Goal: Task Accomplishment & Management: Manage account settings

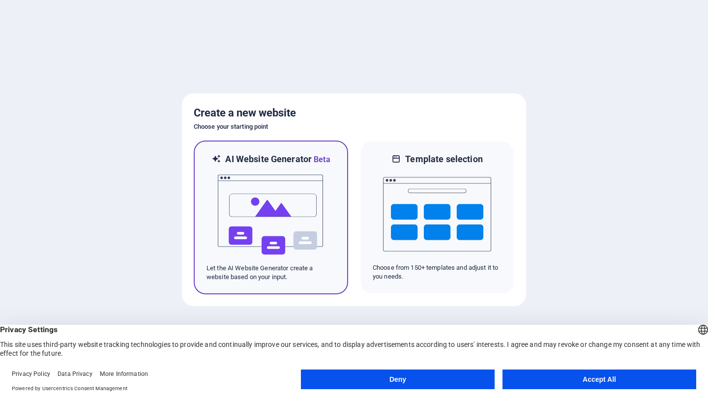
click at [289, 205] on img at bounding box center [271, 215] width 108 height 98
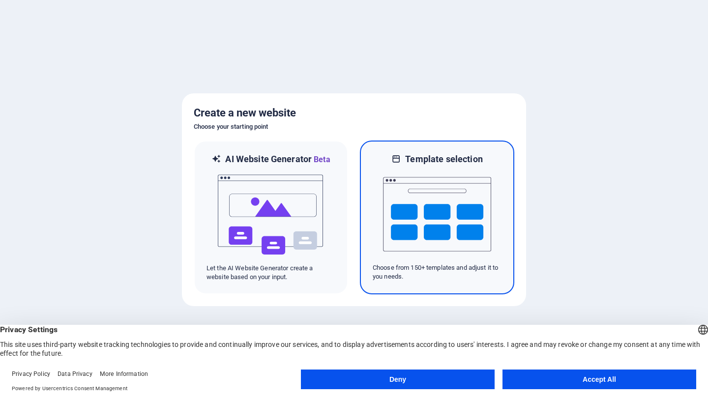
click at [470, 201] on img at bounding box center [437, 214] width 108 height 98
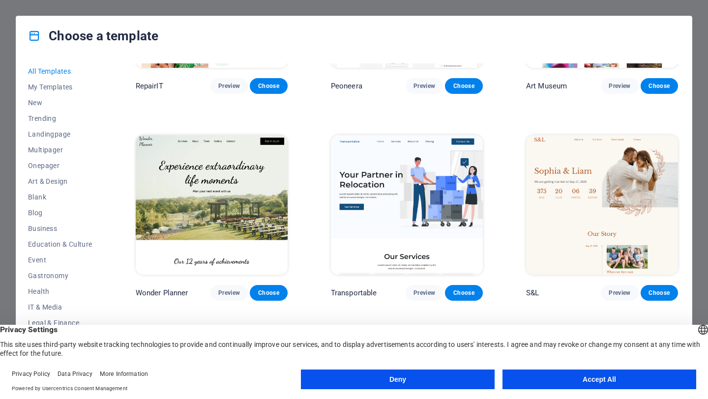
scroll to position [348, 0]
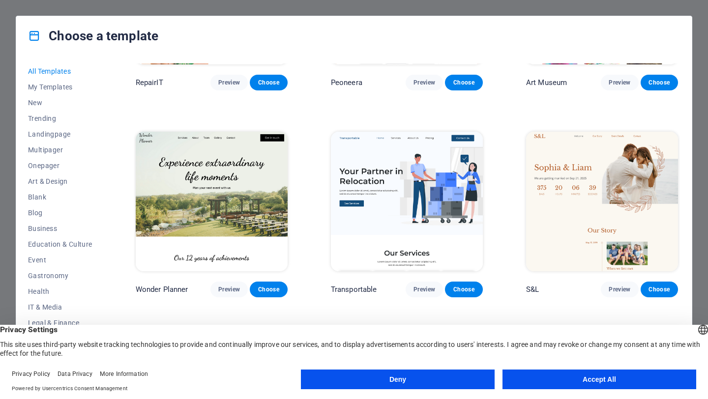
click at [679, 382] on button "Accept All" at bounding box center [599, 380] width 194 height 20
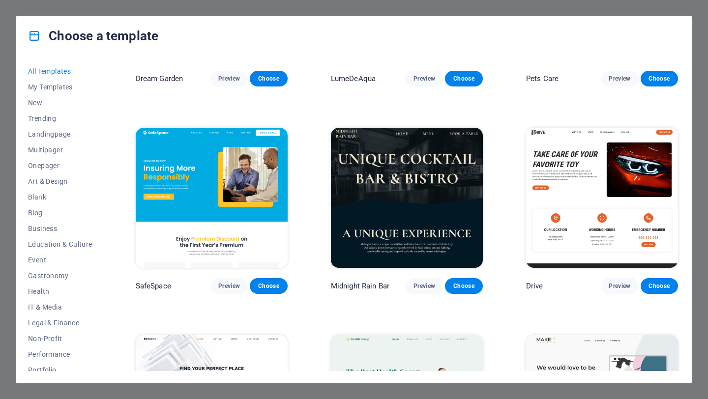
scroll to position [1806, 0]
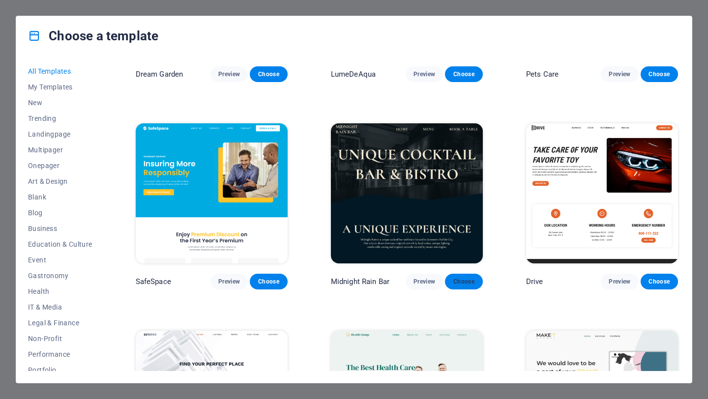
click at [473, 278] on span "Choose" at bounding box center [464, 282] width 22 height 8
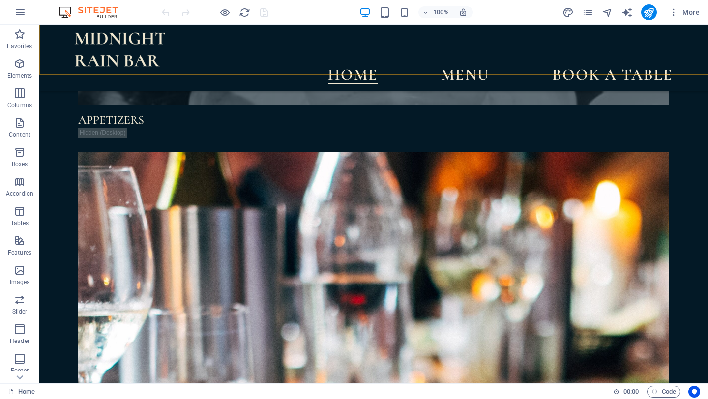
scroll to position [3857, 0]
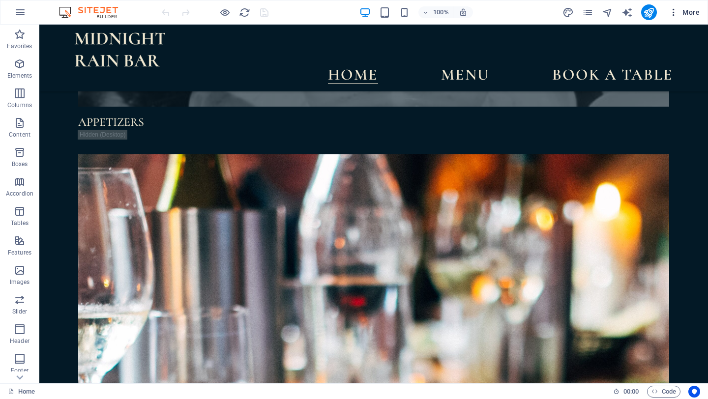
click at [696, 16] on span "More" at bounding box center [683, 12] width 31 height 10
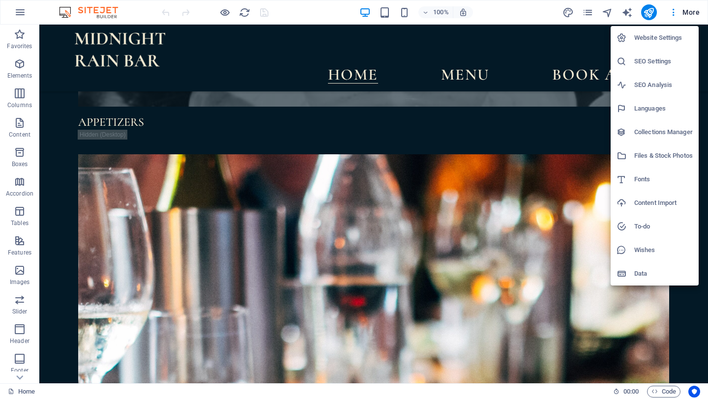
click at [675, 37] on h6 "Website Settings" at bounding box center [663, 38] width 58 height 12
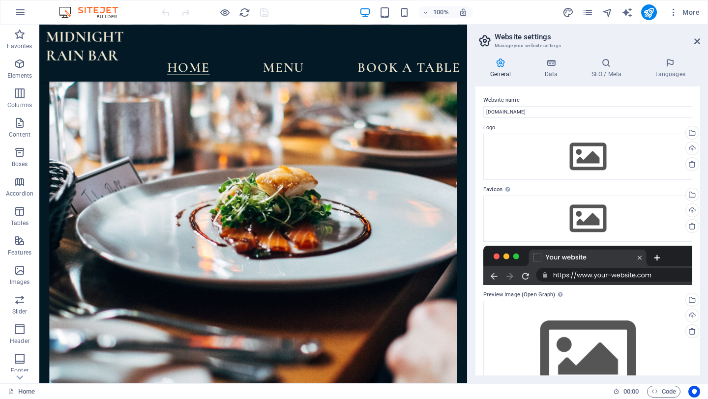
scroll to position [3894, 0]
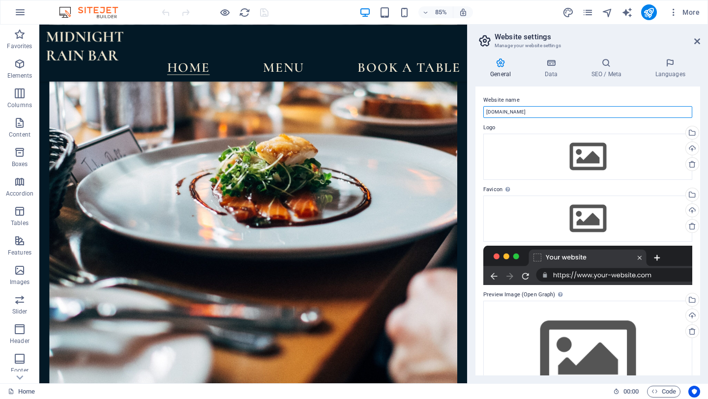
click at [513, 115] on input "[DOMAIN_NAME]" at bounding box center [587, 112] width 209 height 12
drag, startPoint x: 542, startPoint y: 115, endPoint x: 488, endPoint y: 108, distance: 54.0
click at [472, 109] on div "General Data SEO / Meta Languages Website name bluepearlproperties.ae Logo Drag…" at bounding box center [587, 216] width 240 height 333
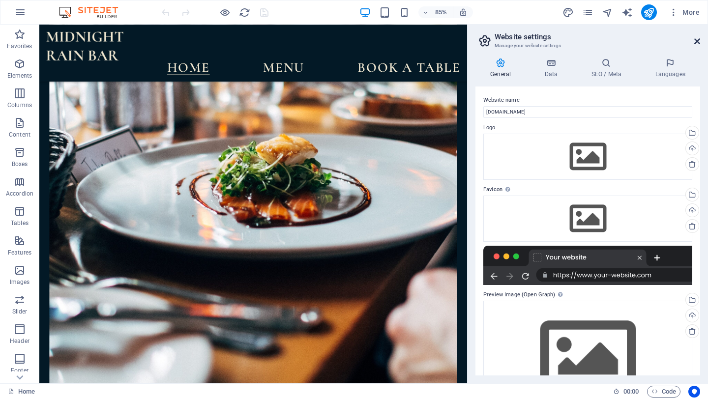
click at [694, 40] on icon at bounding box center [697, 41] width 6 height 8
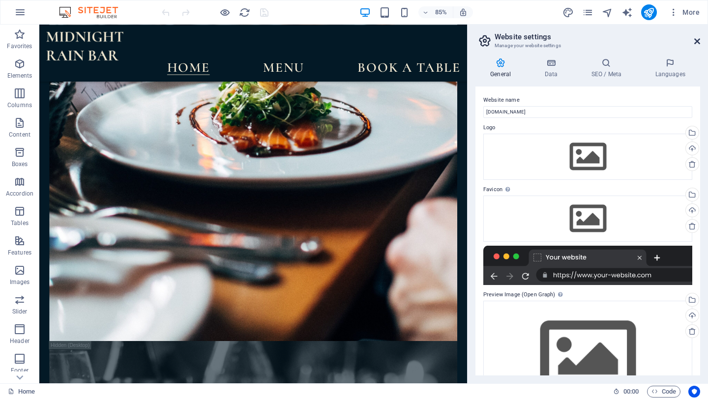
scroll to position [3857, 0]
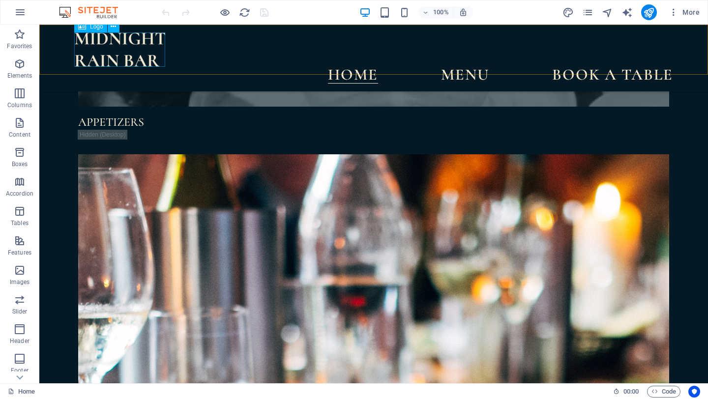
click at [107, 39] on div at bounding box center [373, 49] width 599 height 34
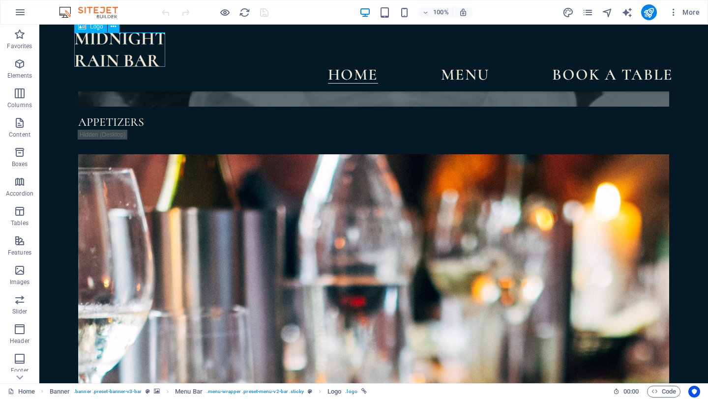
click at [107, 39] on div at bounding box center [373, 49] width 599 height 34
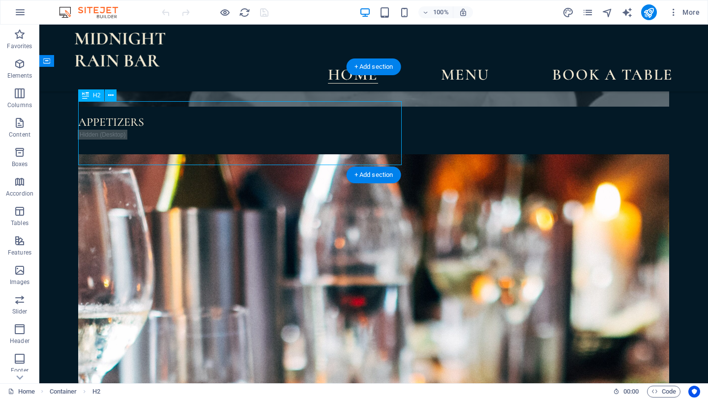
drag, startPoint x: 126, startPoint y: 129, endPoint x: 165, endPoint y: 154, distance: 46.4
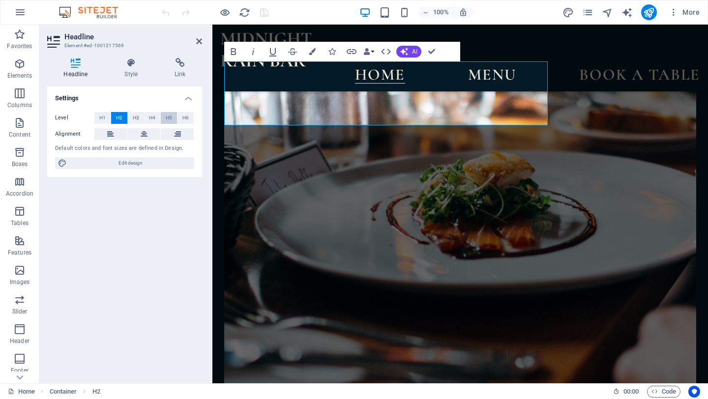
scroll to position [3886, 0]
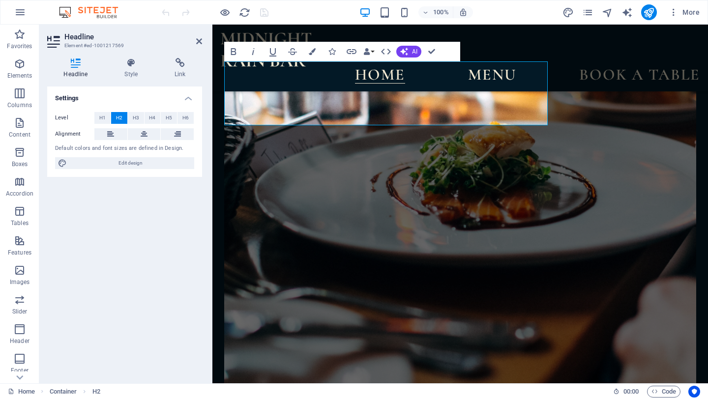
drag, startPoint x: 200, startPoint y: 41, endPoint x: 165, endPoint y: 37, distance: 35.1
click at [200, 41] on icon at bounding box center [199, 41] width 6 height 8
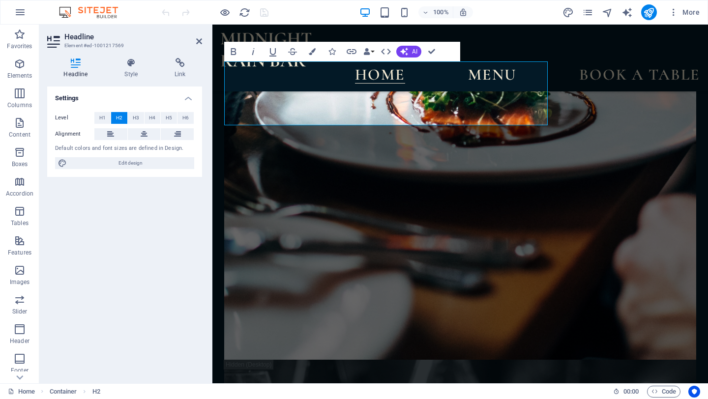
scroll to position [3857, 0]
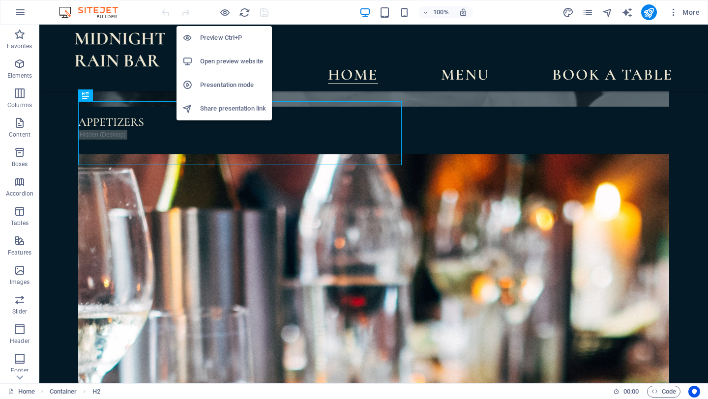
click at [216, 56] on h6 "Open preview website" at bounding box center [233, 62] width 66 height 12
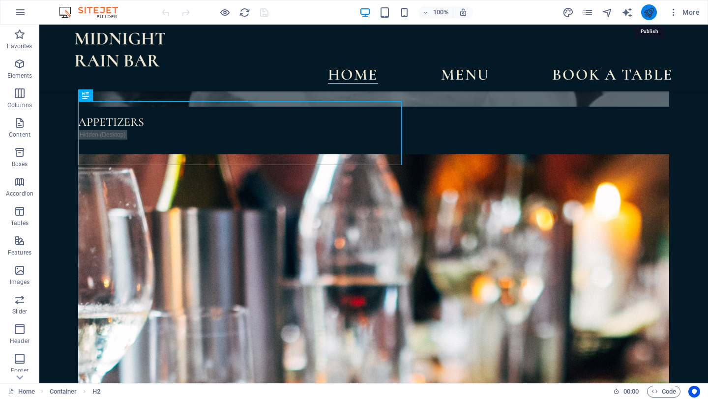
click at [648, 14] on icon "publish" at bounding box center [648, 12] width 11 height 11
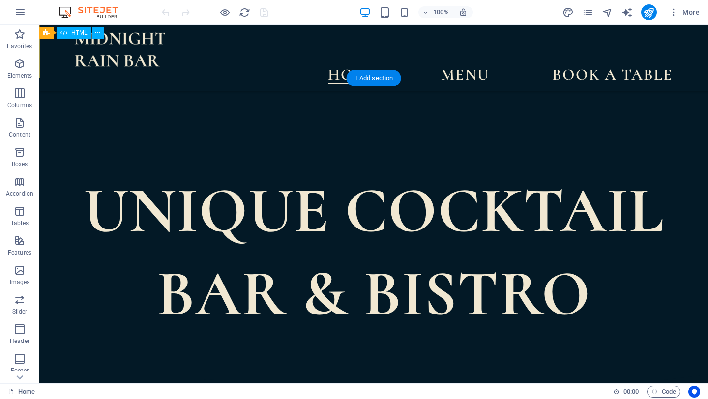
scroll to position [285, 0]
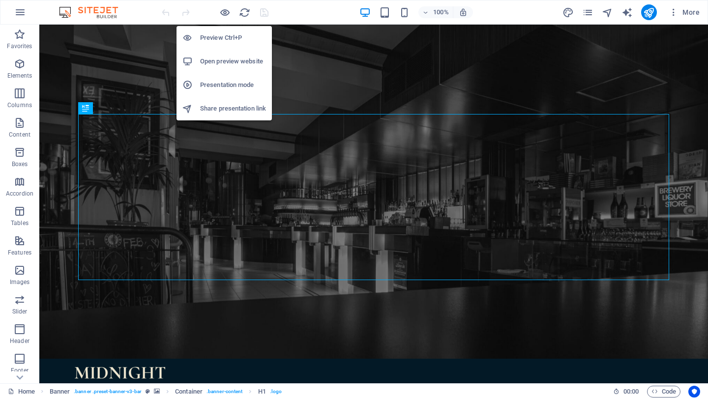
click at [213, 57] on h6 "Open preview website" at bounding box center [233, 62] width 66 height 12
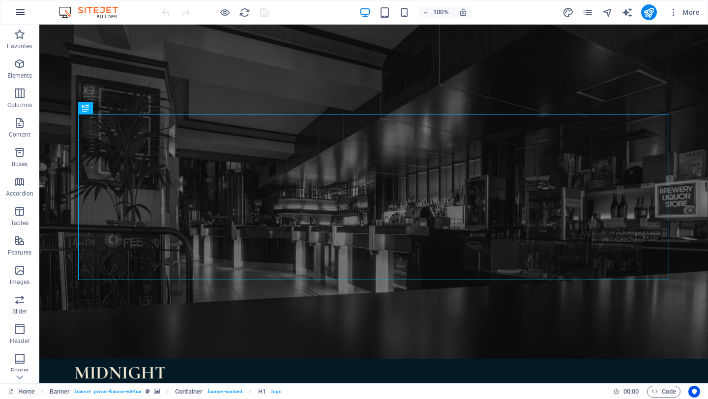
click at [16, 13] on icon "button" at bounding box center [20, 12] width 12 height 12
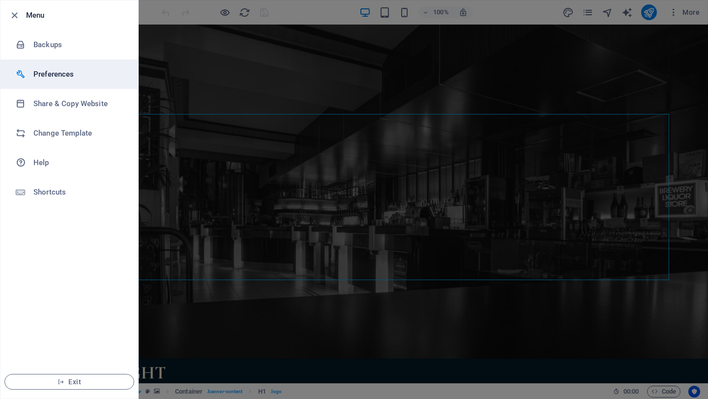
click at [53, 67] on li "Preferences" at bounding box center [69, 73] width 138 height 29
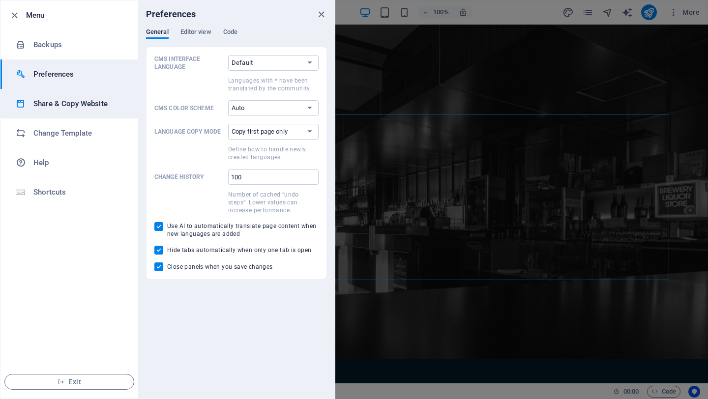
click at [54, 99] on h6 "Share & Copy Website" at bounding box center [78, 104] width 91 height 12
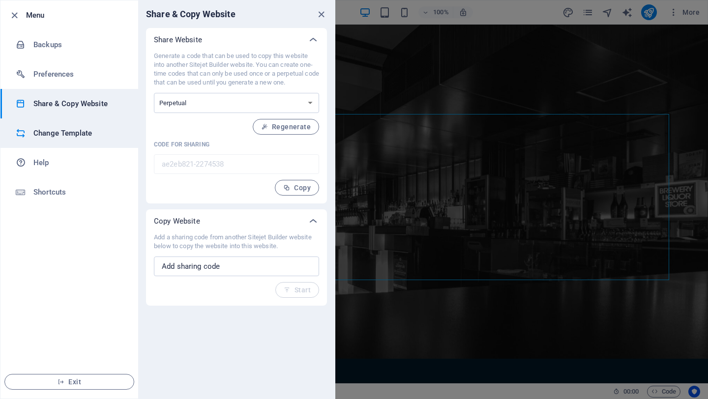
click at [53, 128] on h6 "Change Template" at bounding box center [78, 133] width 91 height 12
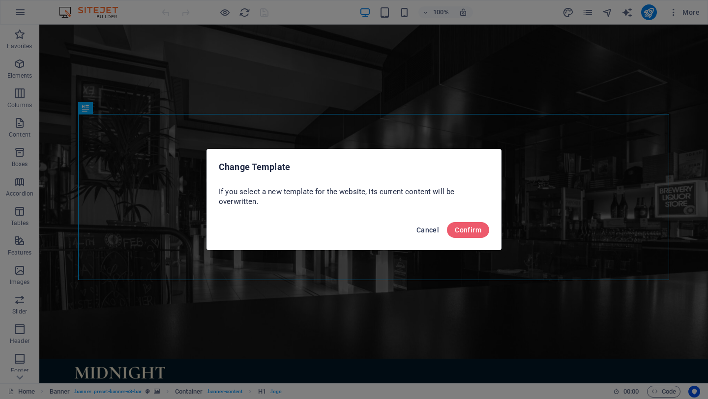
click at [416, 230] on button "Cancel" at bounding box center [427, 230] width 30 height 16
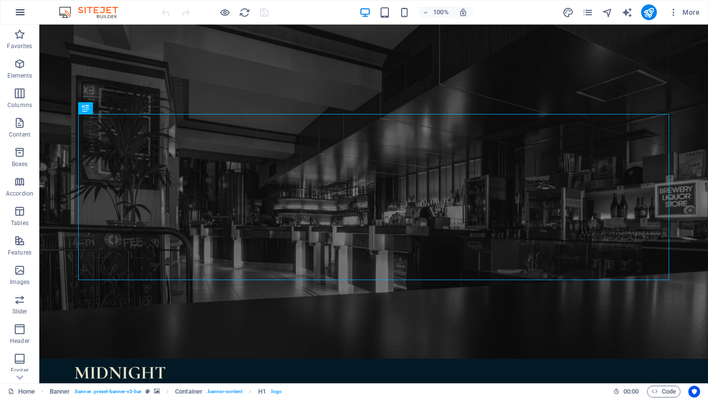
click at [24, 17] on icon "button" at bounding box center [20, 12] width 12 height 12
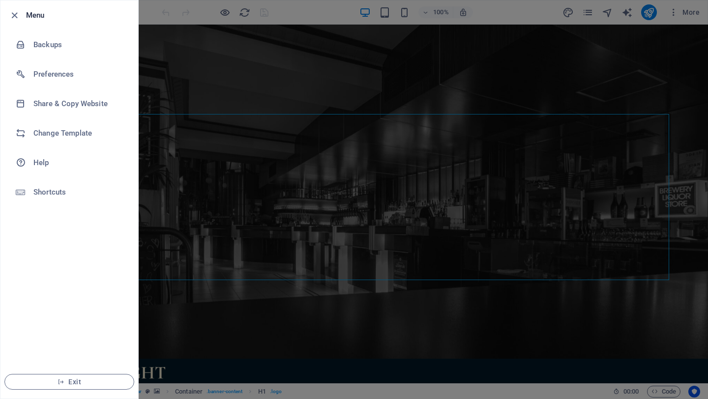
click at [668, 20] on div at bounding box center [354, 199] width 708 height 399
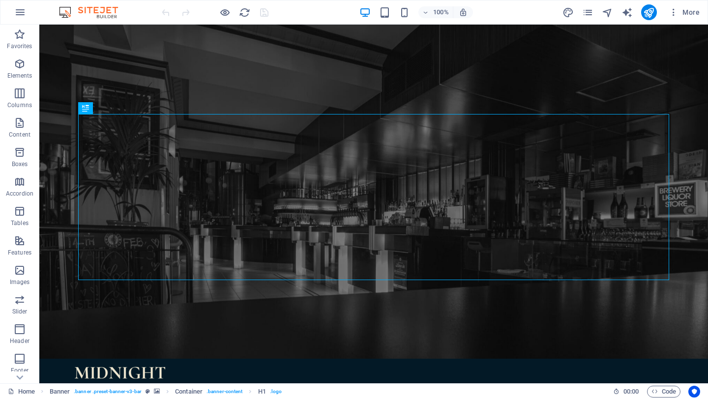
click at [673, 13] on icon "button" at bounding box center [673, 12] width 10 height 10
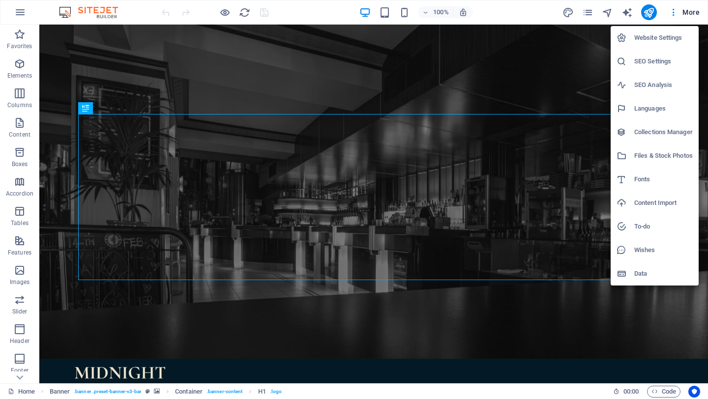
click at [665, 30] on li "Website Settings" at bounding box center [654, 38] width 88 height 24
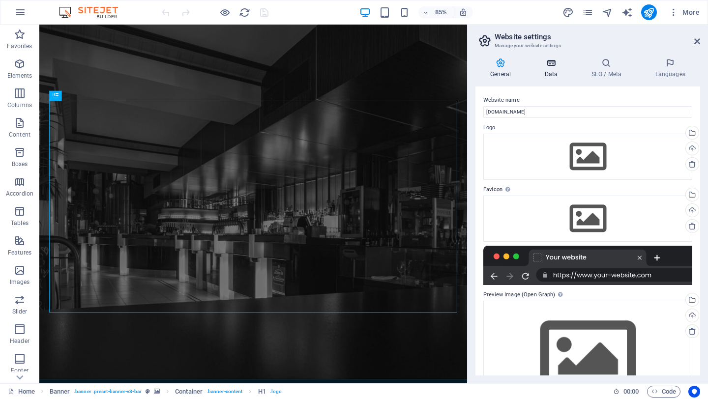
click at [552, 64] on icon at bounding box center [550, 63] width 43 height 10
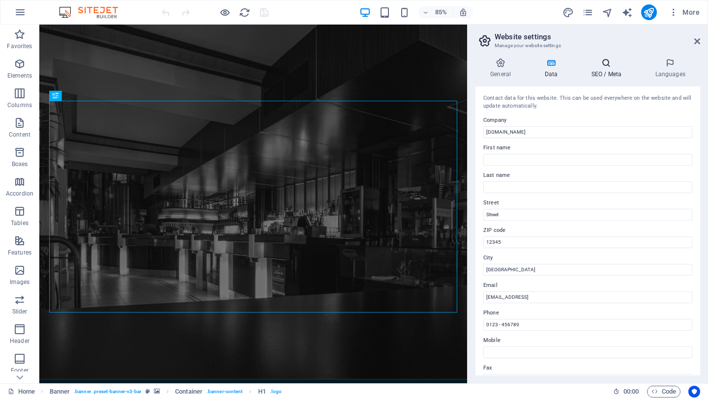
click at [606, 72] on h4 "SEO / Meta" at bounding box center [608, 68] width 64 height 21
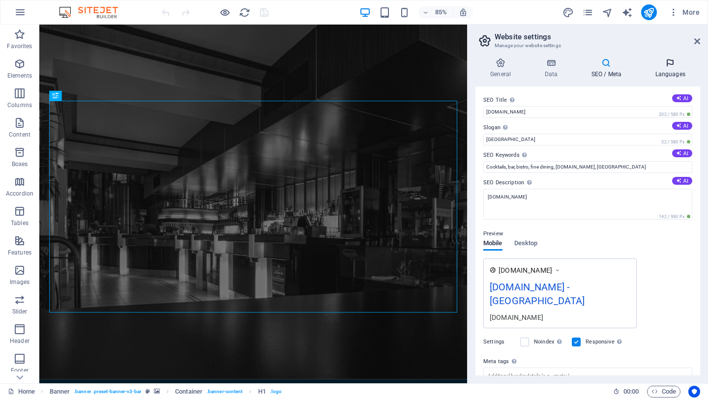
click at [672, 70] on h4 "Languages" at bounding box center [670, 68] width 60 height 21
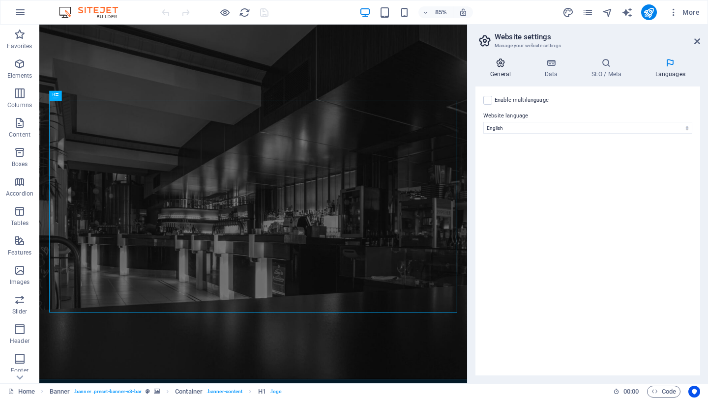
click at [512, 66] on icon at bounding box center [500, 63] width 50 height 10
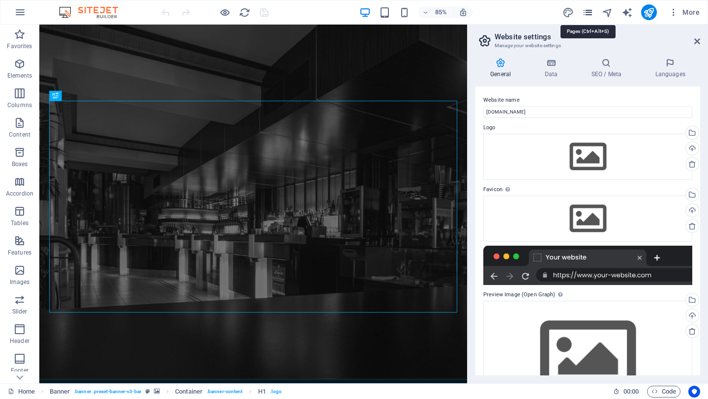
click at [586, 13] on icon "pages" at bounding box center [587, 12] width 11 height 11
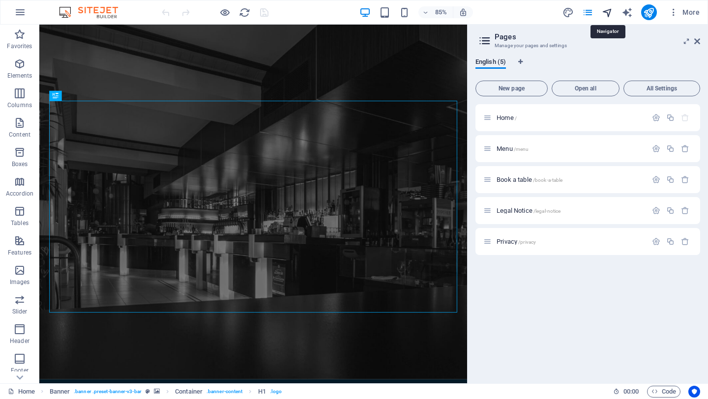
click at [608, 11] on icon "navigator" at bounding box center [607, 12] width 11 height 11
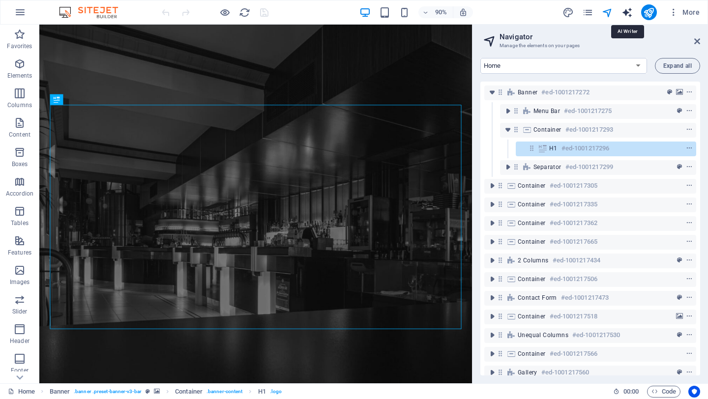
click at [626, 12] on icon "text_generator" at bounding box center [626, 12] width 11 height 11
select select "English"
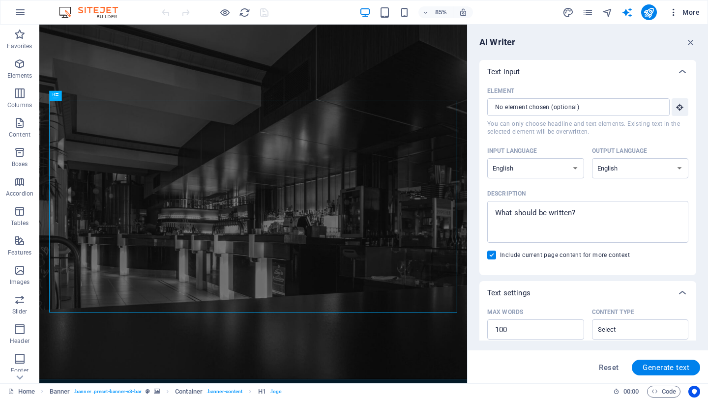
click at [675, 17] on icon "button" at bounding box center [673, 12] width 10 height 10
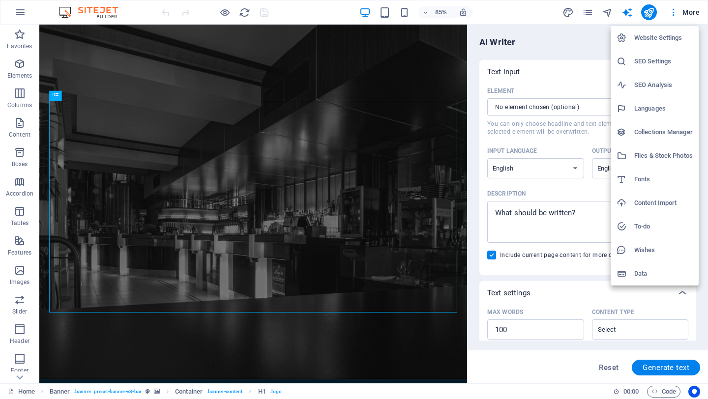
click at [663, 161] on h6 "Files & Stock Photos" at bounding box center [663, 156] width 58 height 12
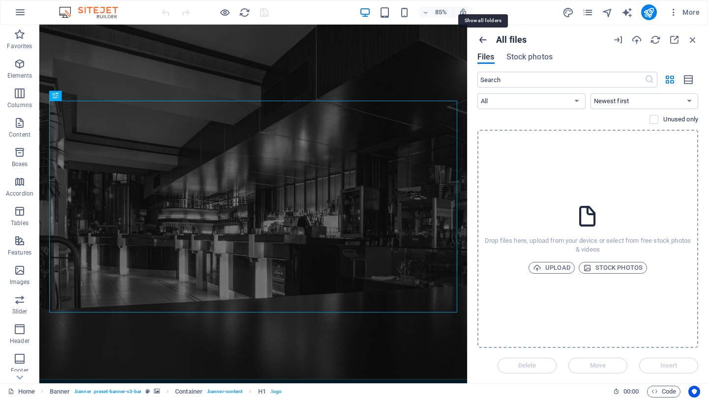
click at [478, 38] on icon "button" at bounding box center [482, 39] width 11 height 11
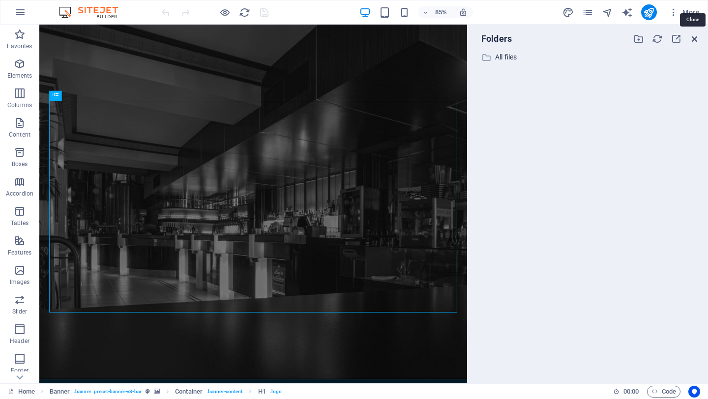
click at [694, 37] on icon "button" at bounding box center [694, 38] width 11 height 11
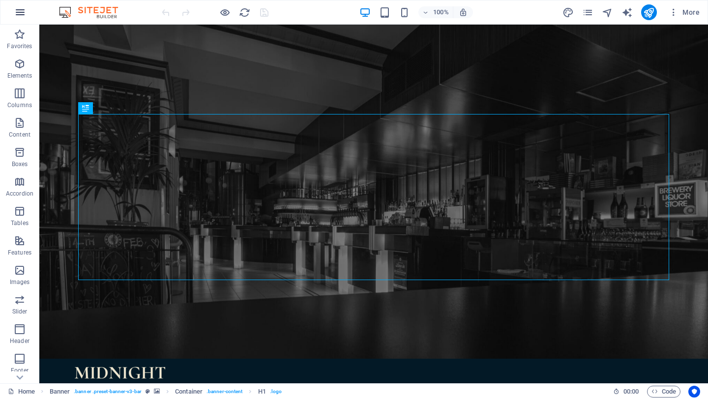
click at [14, 14] on icon "button" at bounding box center [20, 12] width 12 height 12
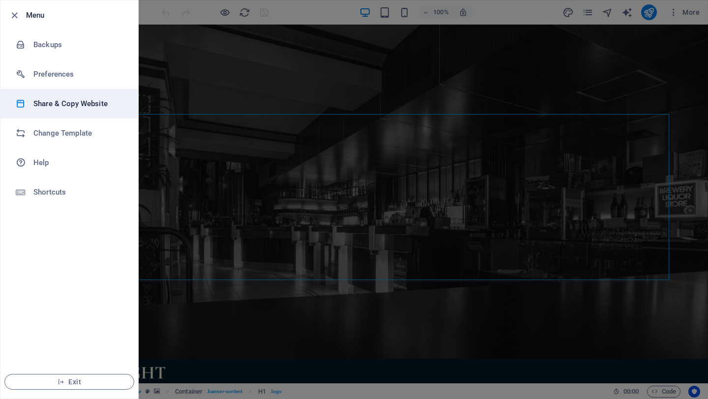
click at [40, 107] on h6 "Share & Copy Website" at bounding box center [78, 104] width 91 height 12
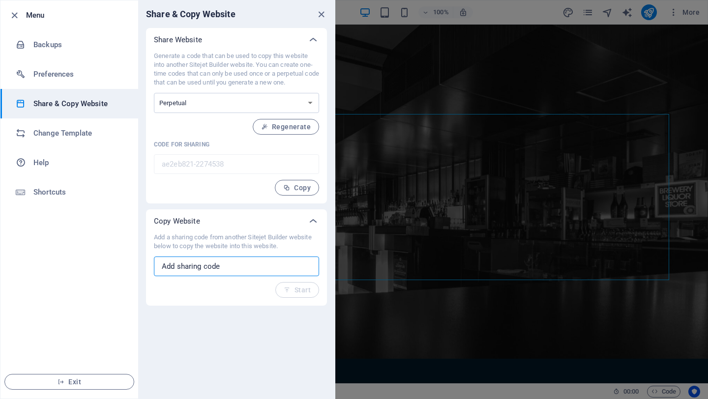
click at [260, 257] on input "text" at bounding box center [236, 267] width 165 height 20
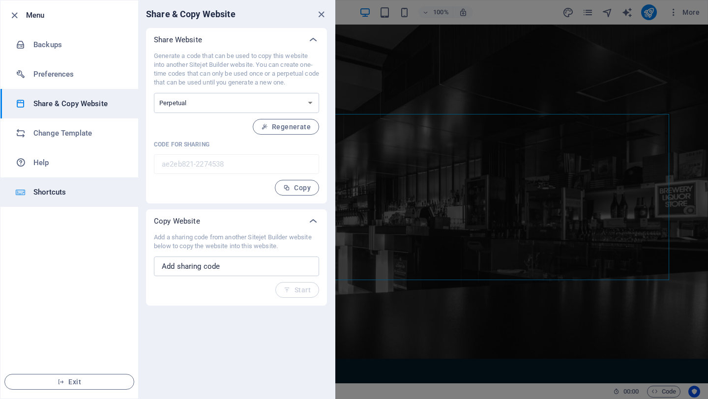
click at [49, 196] on h6 "Shortcuts" at bounding box center [78, 192] width 91 height 12
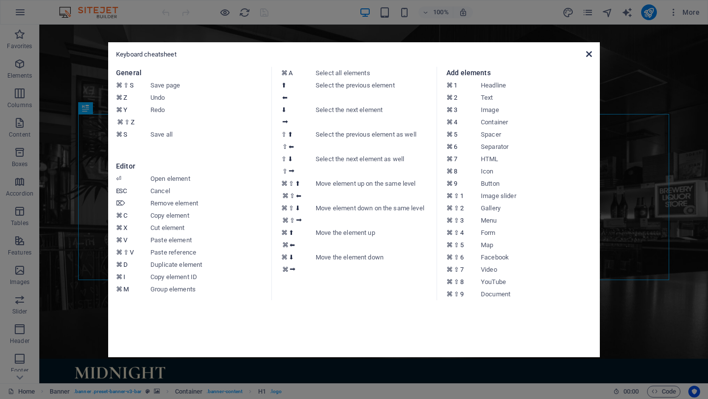
click at [591, 53] on icon at bounding box center [589, 54] width 6 height 8
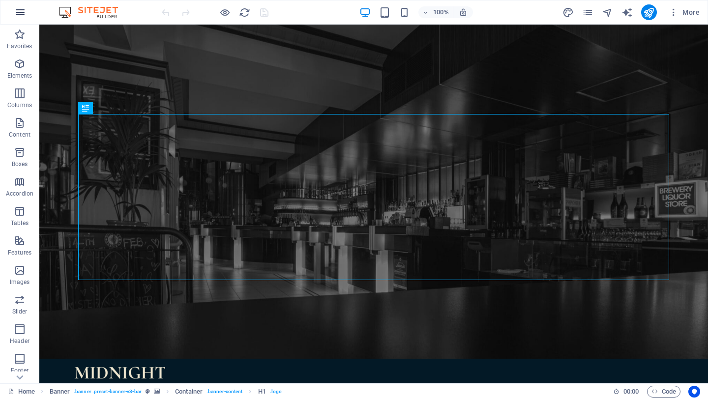
click at [21, 14] on icon "button" at bounding box center [20, 12] width 12 height 12
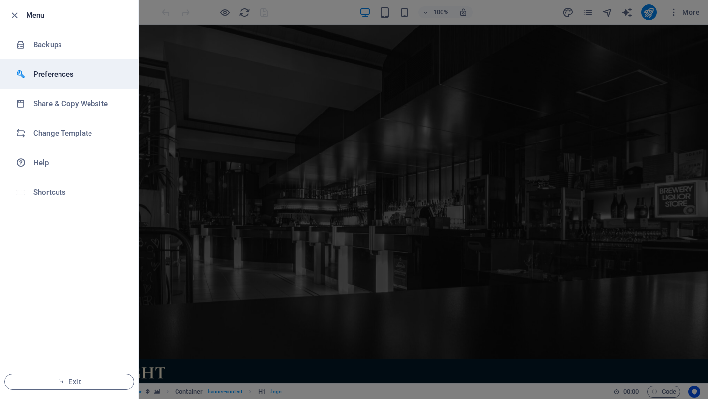
click at [40, 77] on h6 "Preferences" at bounding box center [78, 74] width 91 height 12
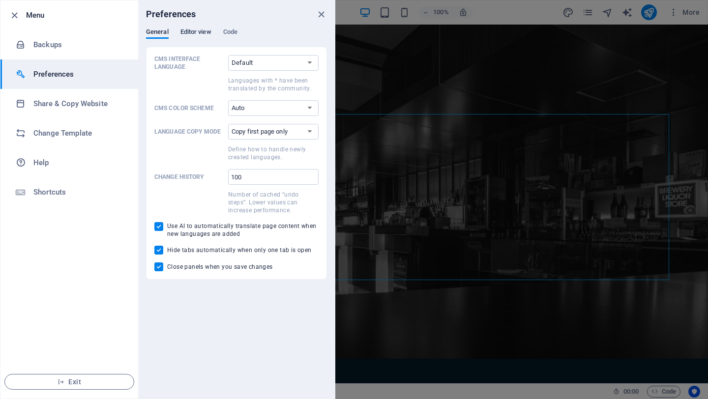
click at [202, 32] on span "Editor view" at bounding box center [195, 33] width 31 height 14
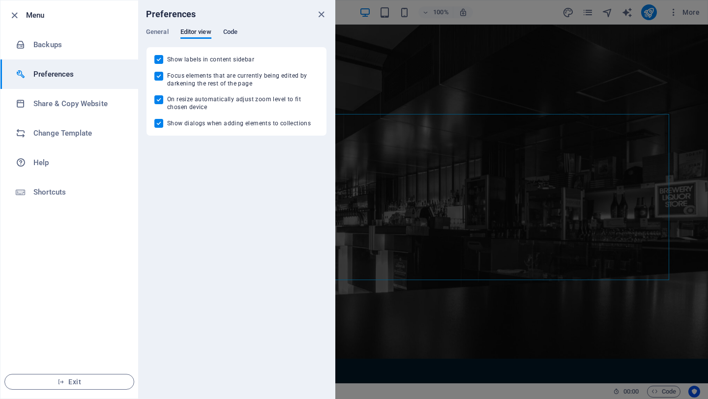
click at [227, 32] on span "Code" at bounding box center [230, 33] width 14 height 14
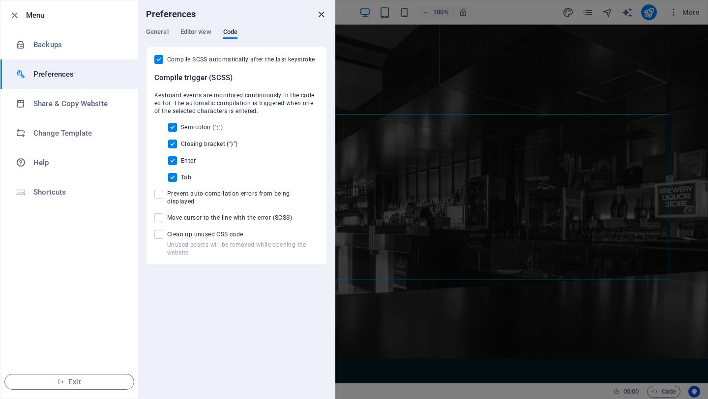
click at [318, 15] on icon "close" at bounding box center [321, 14] width 11 height 11
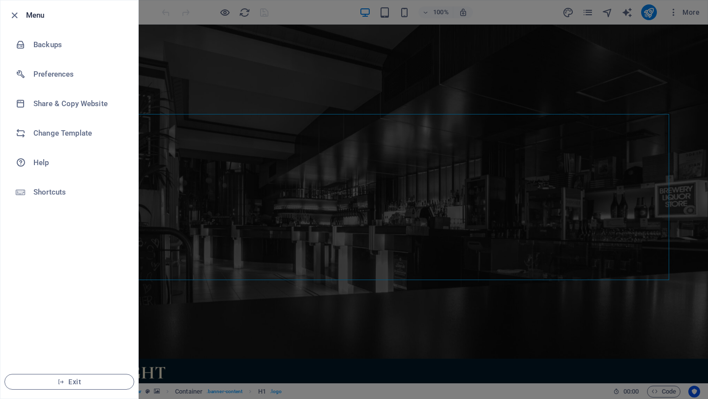
click at [556, 17] on div at bounding box center [354, 199] width 708 height 399
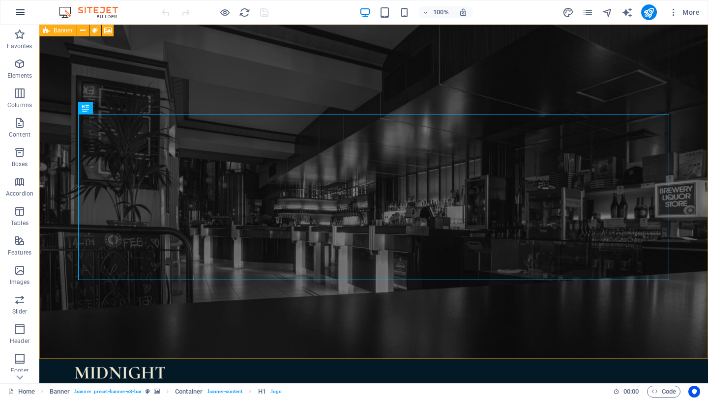
click at [15, 14] on icon "button" at bounding box center [20, 12] width 12 height 12
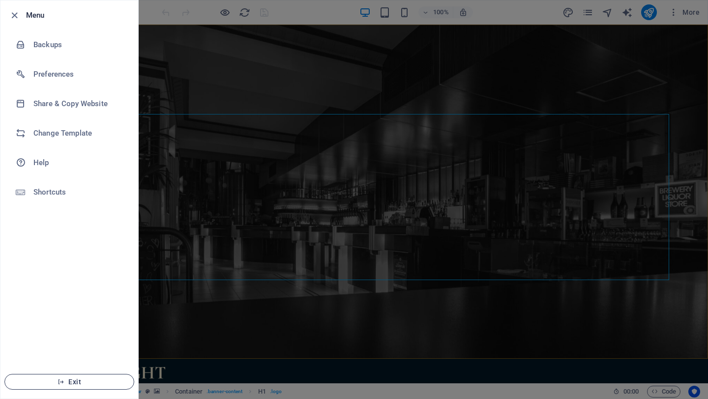
click at [80, 381] on span "Exit" at bounding box center [69, 382] width 113 height 8
